Goal: Navigation & Orientation: Find specific page/section

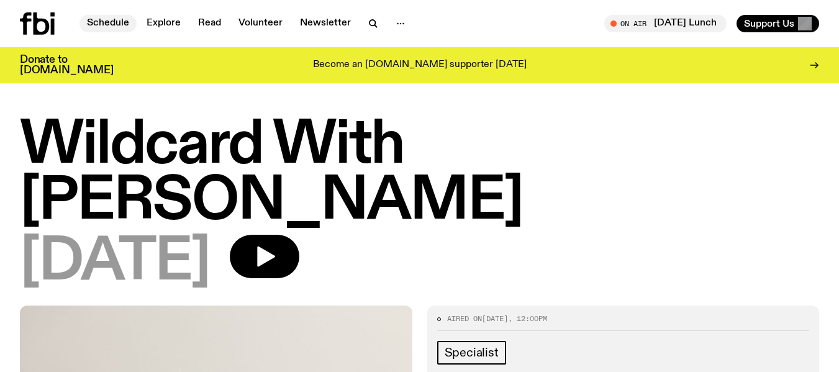
click at [108, 19] on link "Schedule" at bounding box center [107, 23] width 57 height 17
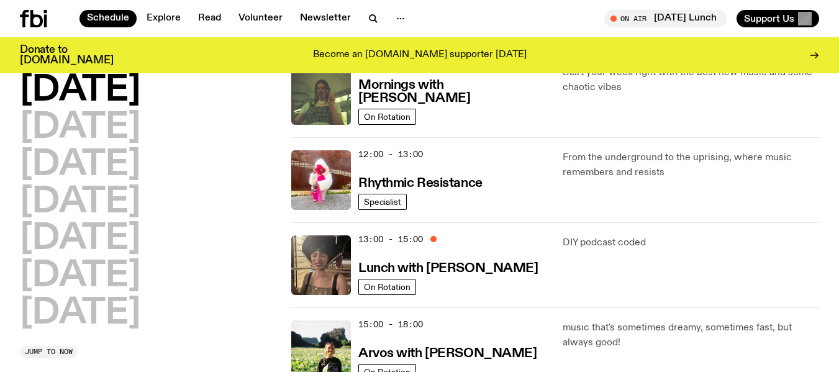
scroll to position [227, 0]
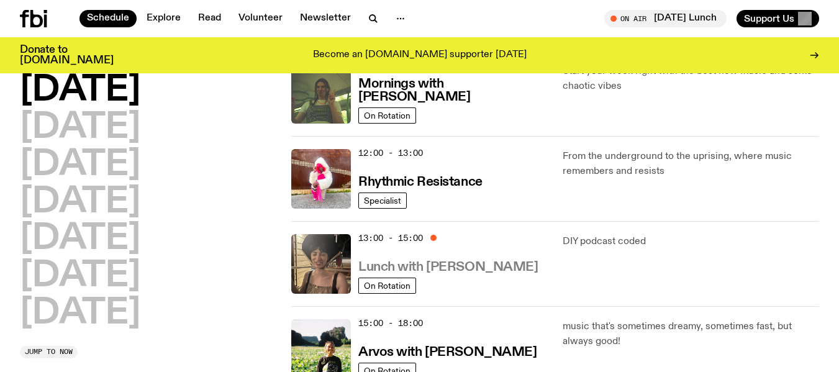
click at [466, 267] on h3 "Lunch with [PERSON_NAME]" at bounding box center [447, 267] width 179 height 13
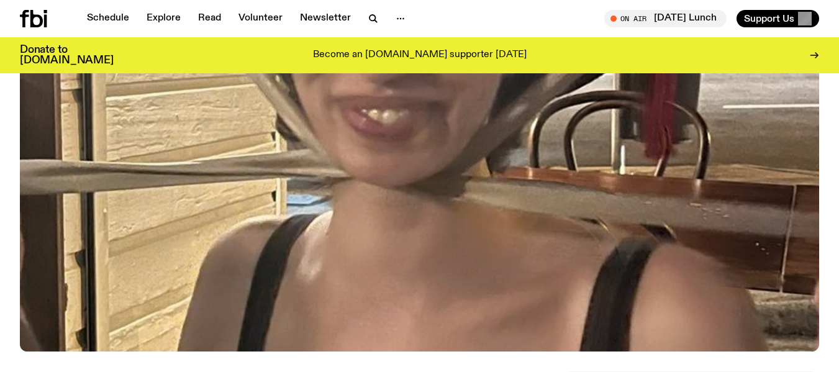
scroll to position [570, 0]
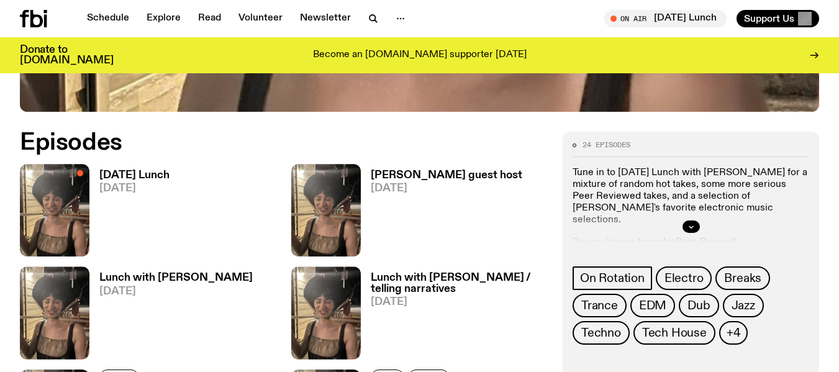
click at [410, 170] on h3 "[PERSON_NAME] guest host" at bounding box center [447, 175] width 152 height 11
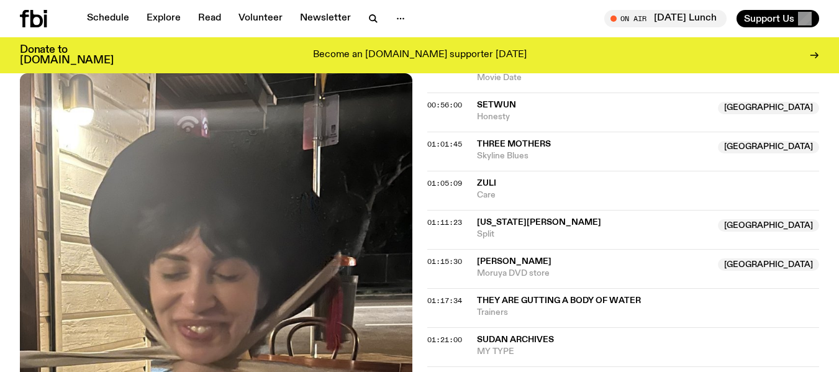
scroll to position [1008, 0]
